Goal: Browse casually

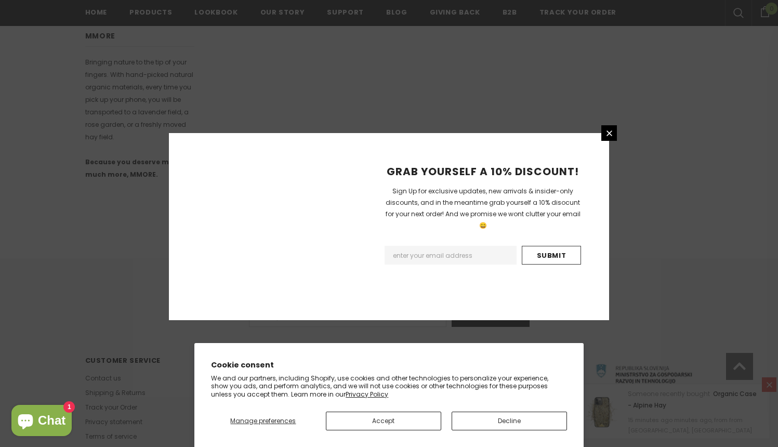
scroll to position [618, 0]
